Goal: Use online tool/utility: Utilize a website feature to perform a specific function

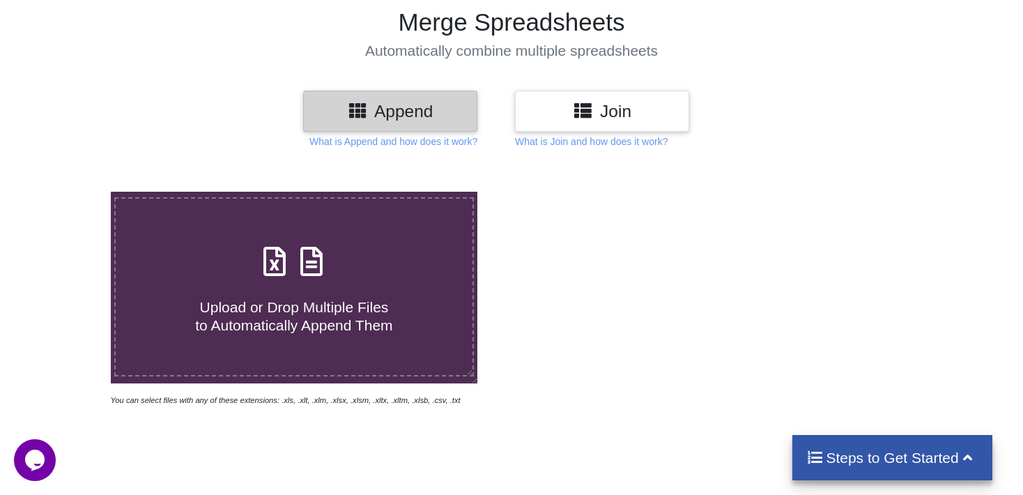
type input "C:\fakepath\returnThree_20250917154736.xls"
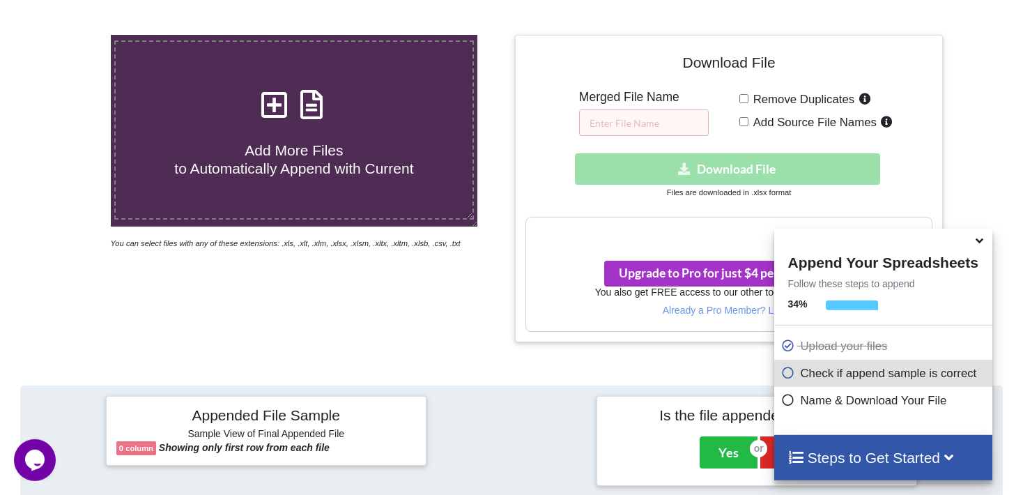
scroll to position [236, 0]
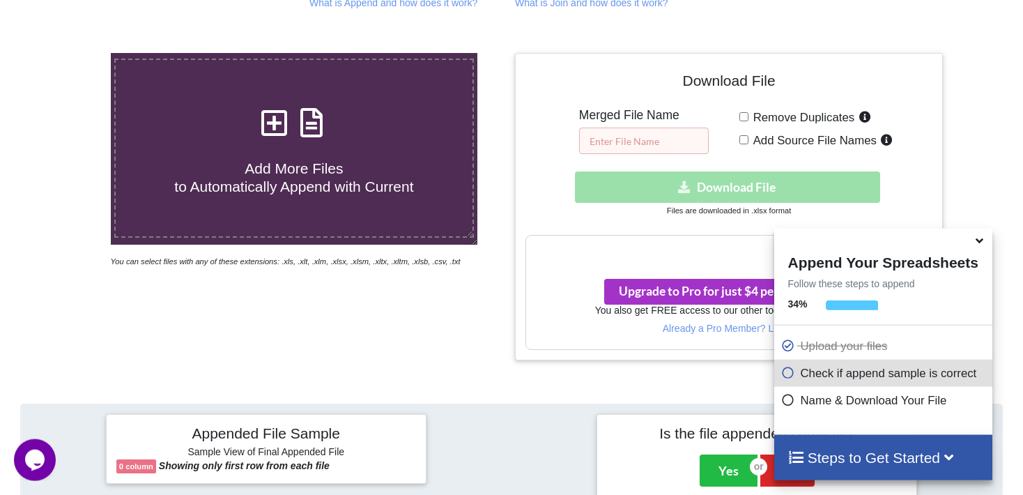
click at [607, 127] on input "text" at bounding box center [644, 140] width 130 height 26
type input "98"
click at [649, 171] on div "Download hidden Download File" at bounding box center [728, 186] width 407 height 31
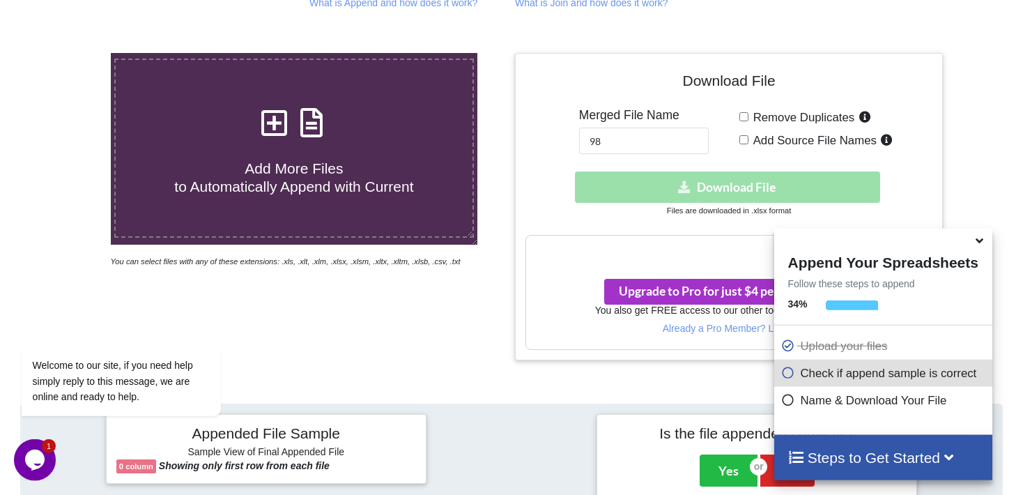
click at [702, 171] on div "Download hidden Download File" at bounding box center [728, 186] width 407 height 31
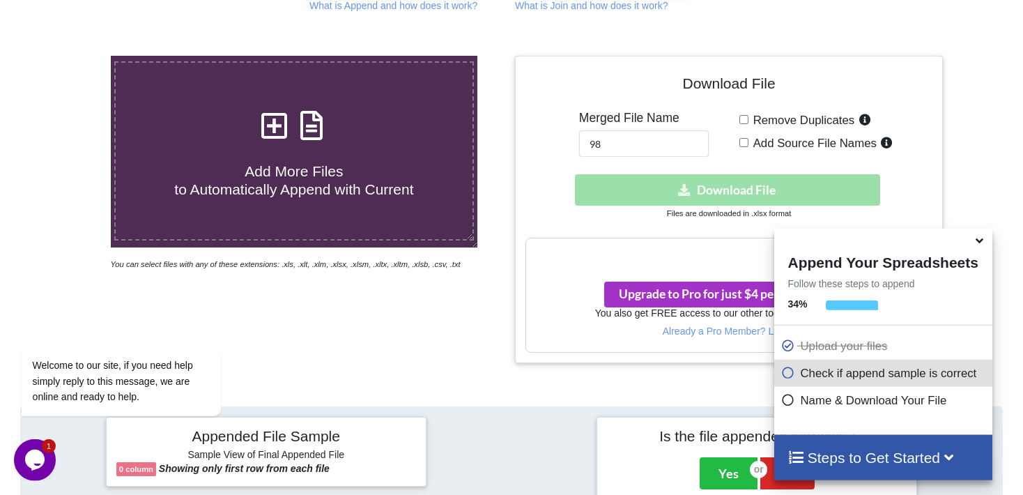
scroll to position [187, 0]
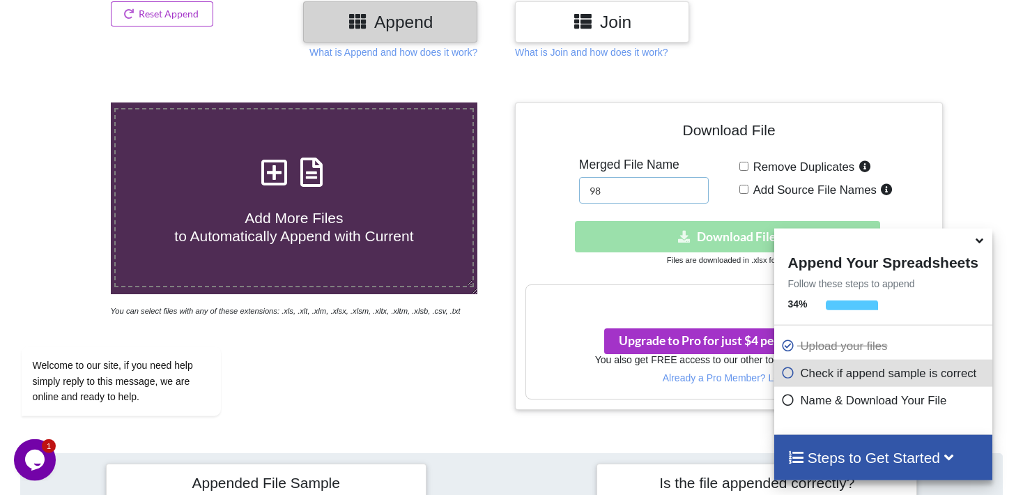
click at [660, 177] on input "98" at bounding box center [644, 190] width 130 height 26
click at [669, 221] on div "Download hidden Download File" at bounding box center [728, 236] width 407 height 31
click at [268, 192] on h4 "Add More Files to Automatically Append with Current" at bounding box center [294, 218] width 357 height 53
click at [70, 102] on input "Add More Files to Automatically Append with Current" at bounding box center [70, 102] width 0 height 0
type input "C:\fakepath\returnThree_20250917154736.xls"
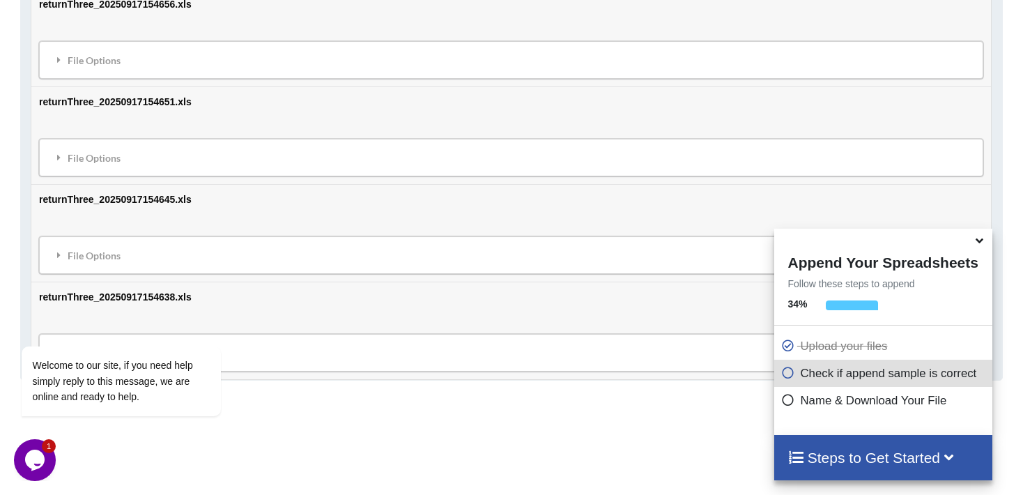
scroll to position [0, 0]
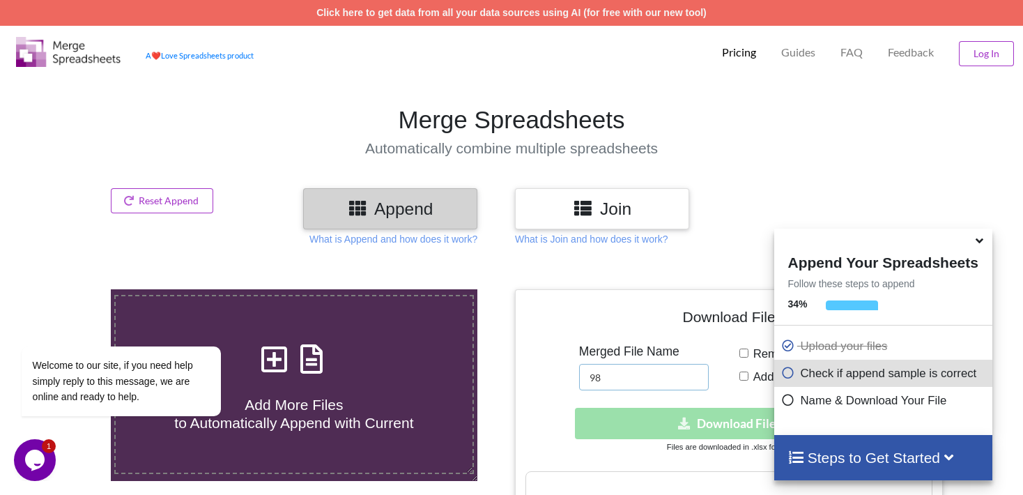
click at [619, 364] on input "98" at bounding box center [644, 377] width 130 height 26
type input "985255"
click at [647, 479] on icon at bounding box center [645, 485] width 15 height 13
click at [684, 408] on div "Download hidden Download File" at bounding box center [728, 423] width 407 height 31
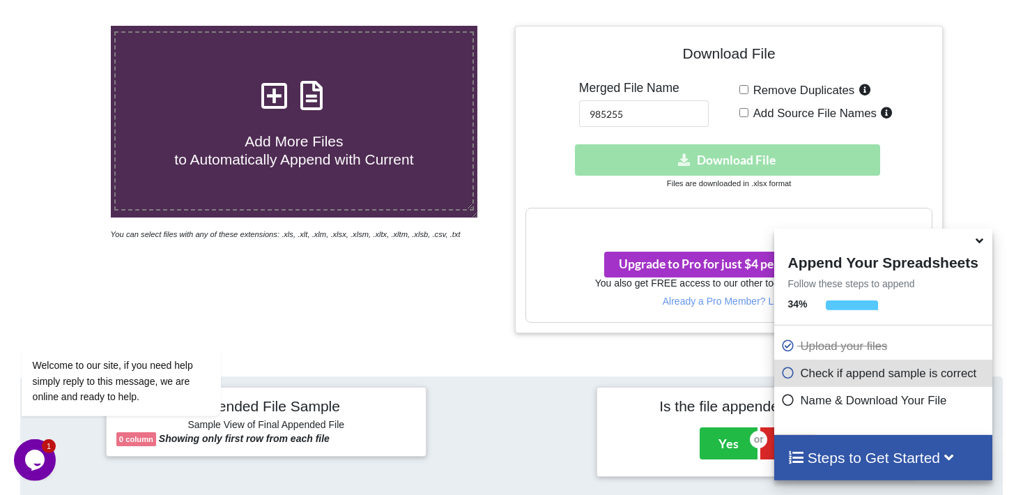
scroll to position [270, 0]
